Goal: Check status

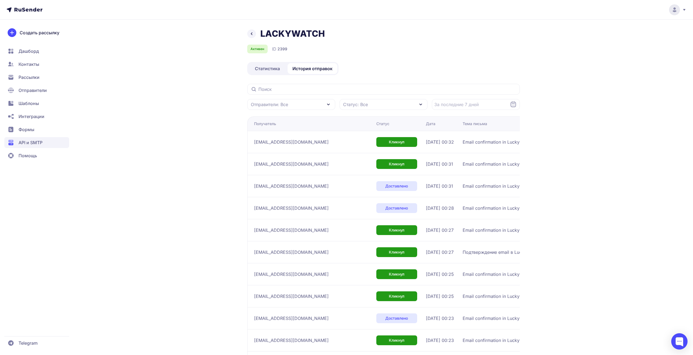
click at [299, 36] on h1 "LACKYWATCH" at bounding box center [292, 33] width 64 height 11
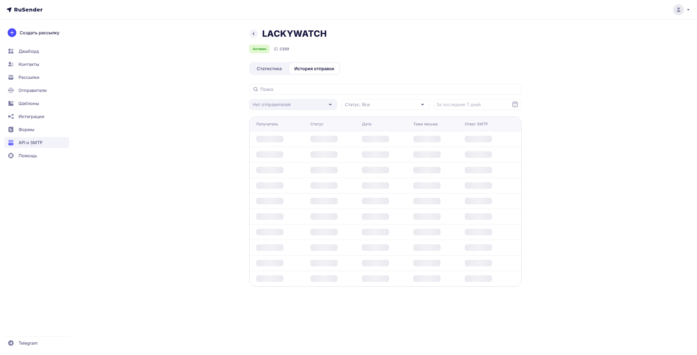
click at [534, 25] on div "LACKYWATCH Активен ID 2399 Статистика История отправок Нет отправителей Статус:…" at bounding box center [348, 177] width 697 height 355
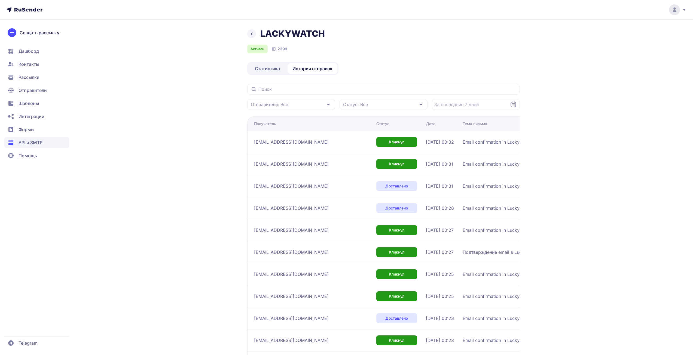
click at [460, 36] on div "LACKYWATCH" at bounding box center [383, 33] width 272 height 11
